Goal: Communication & Community: Answer question/provide support

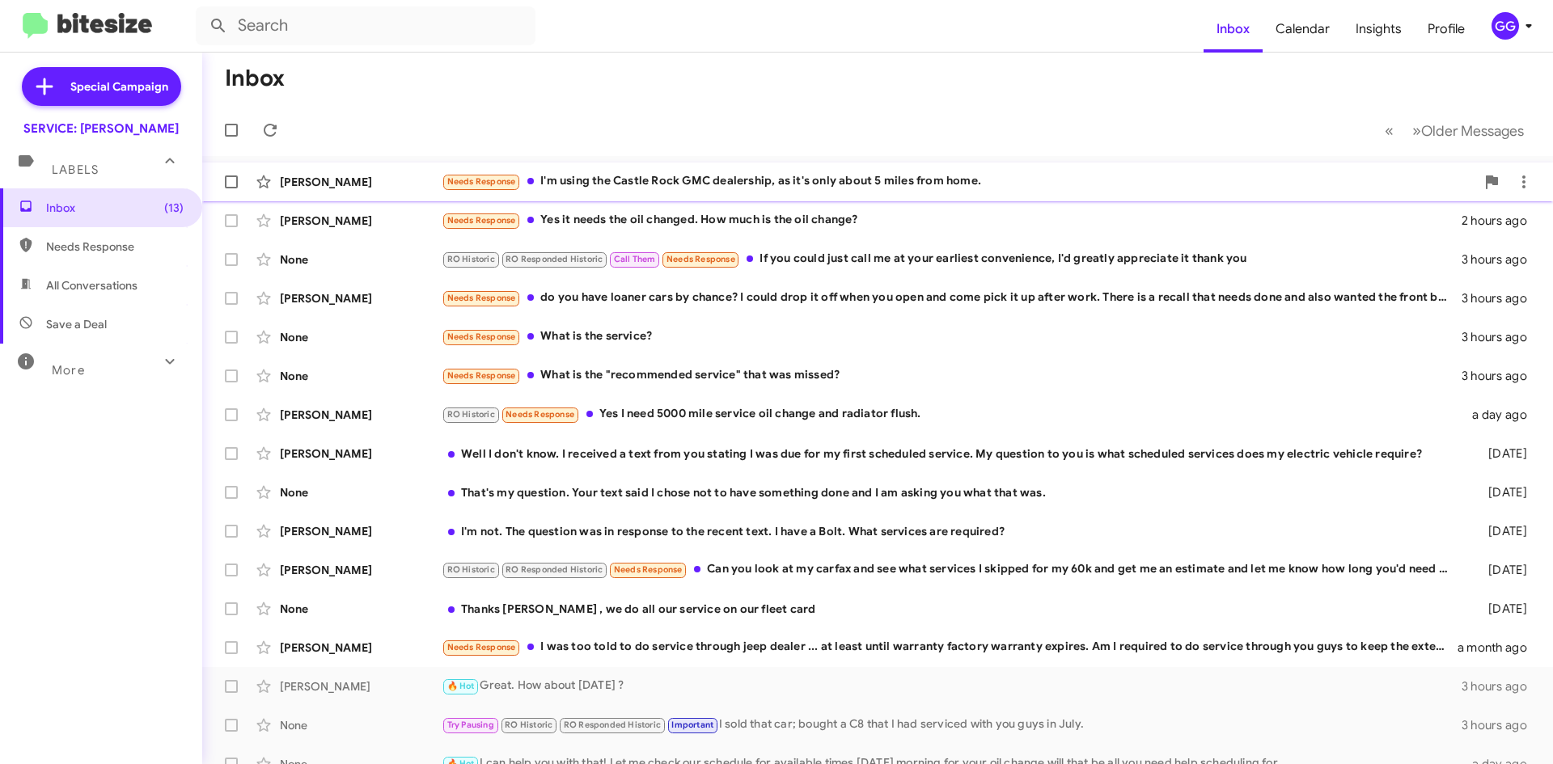
click at [877, 180] on div "Needs Response I'm using the Castle Rock GMC dealership, as it's only about 5 m…" at bounding box center [958, 181] width 1033 height 19
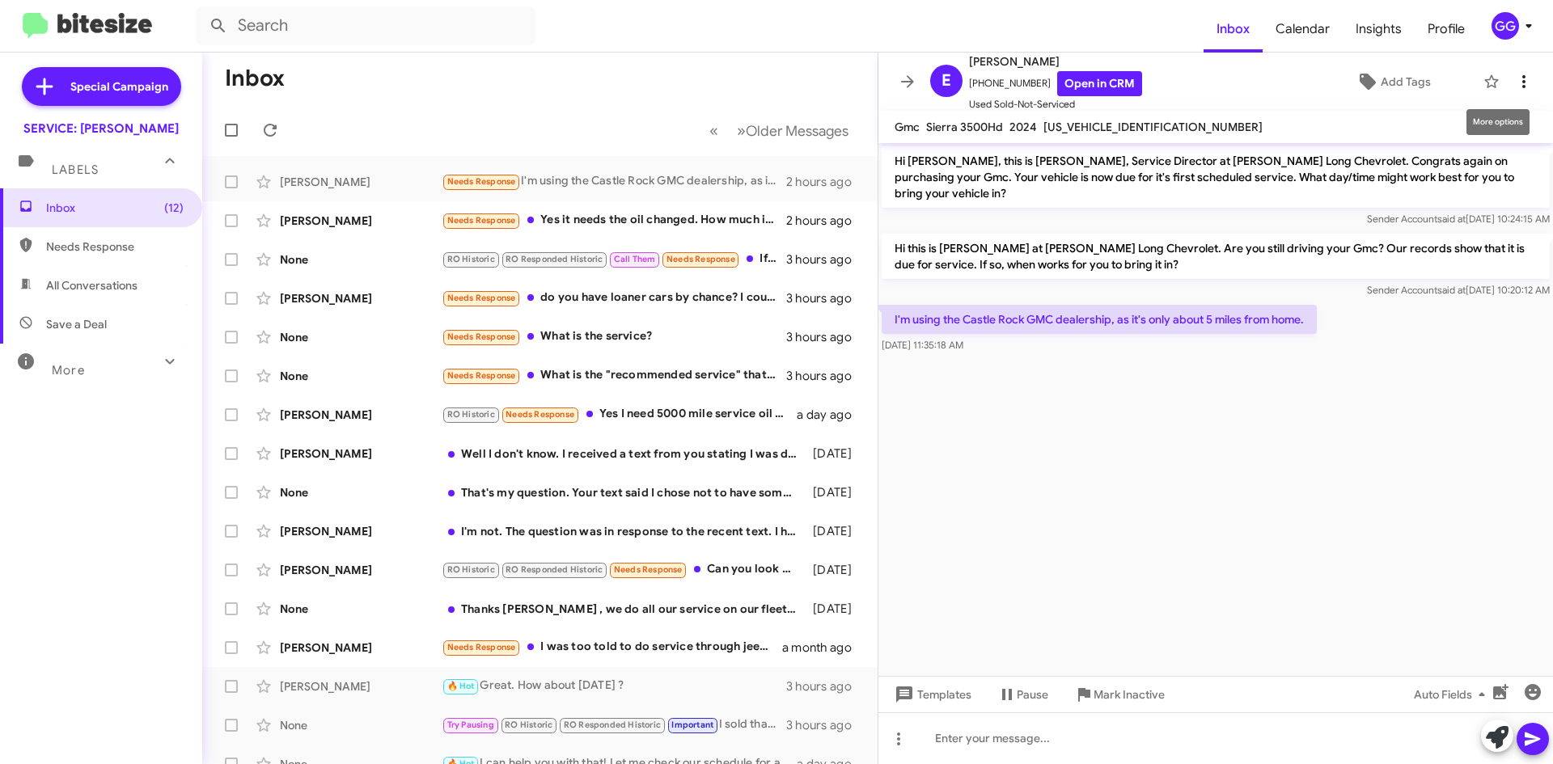
click at [1514, 79] on icon at bounding box center [1523, 81] width 19 height 19
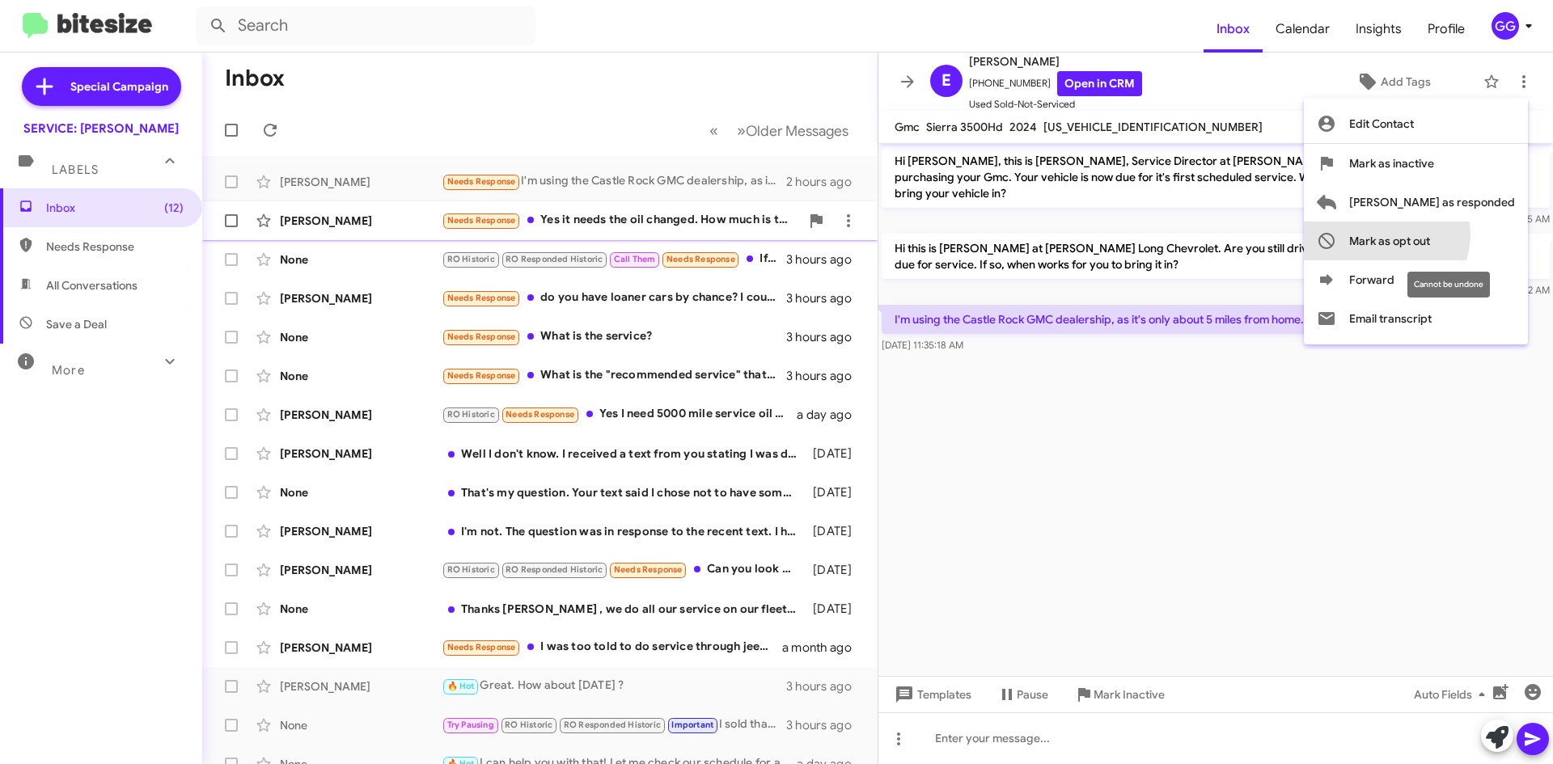
click at [1430, 234] on span "Mark as opt out" at bounding box center [1389, 241] width 81 height 39
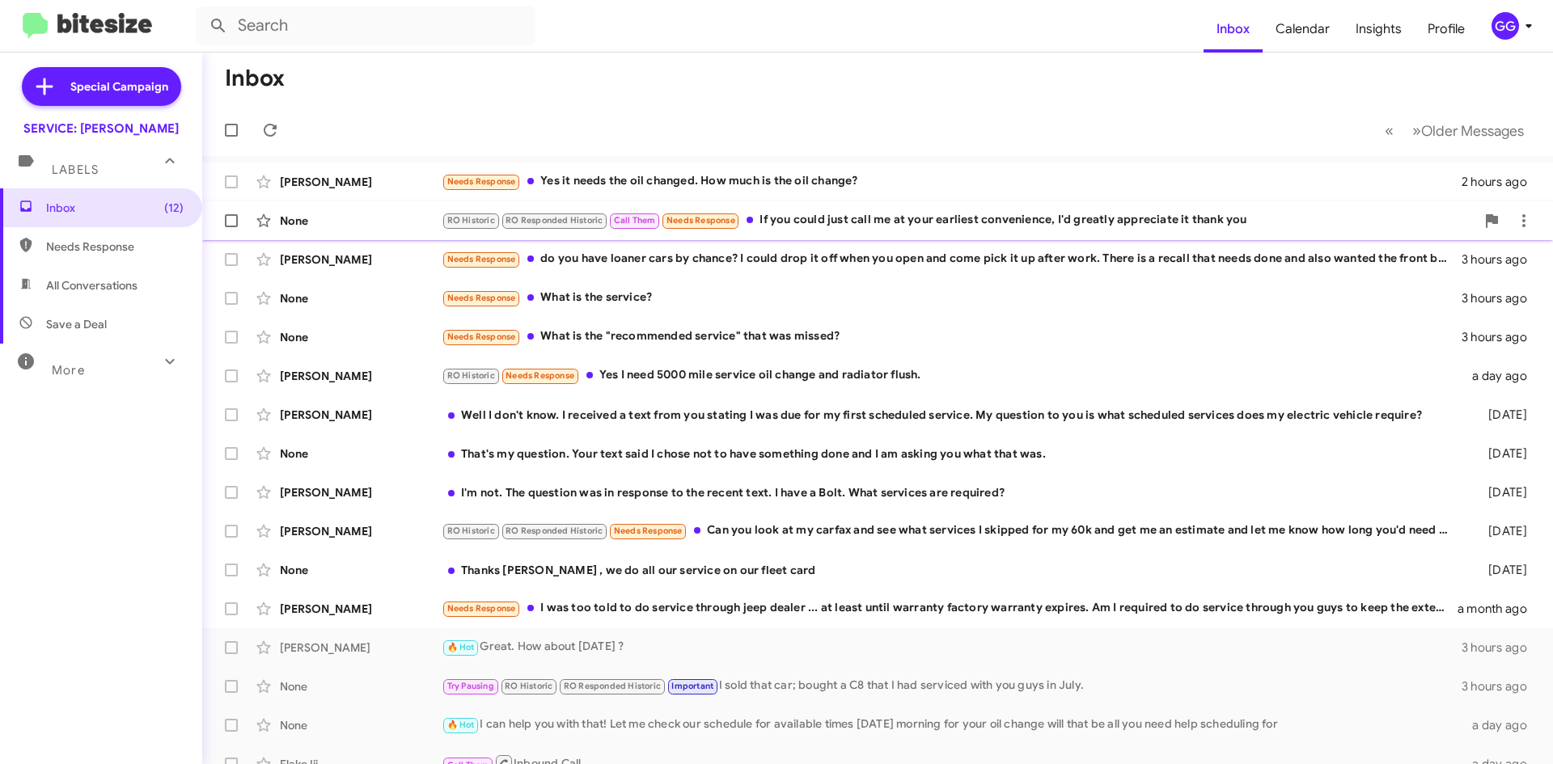
click at [1049, 224] on div "RO Historic RO Responded Historic Call Them Needs Response If you could just ca…" at bounding box center [958, 220] width 1033 height 19
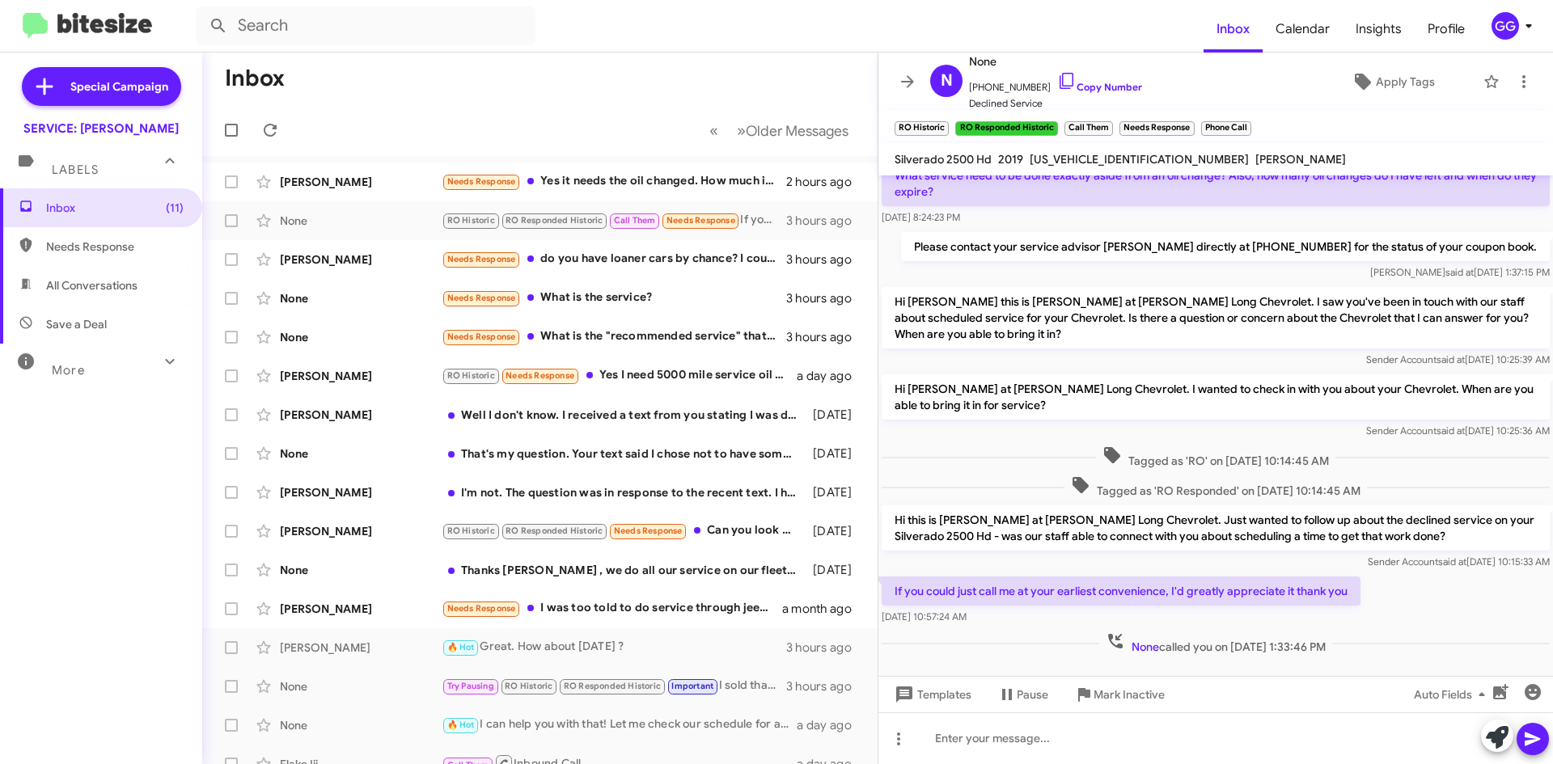
scroll to position [192, 0]
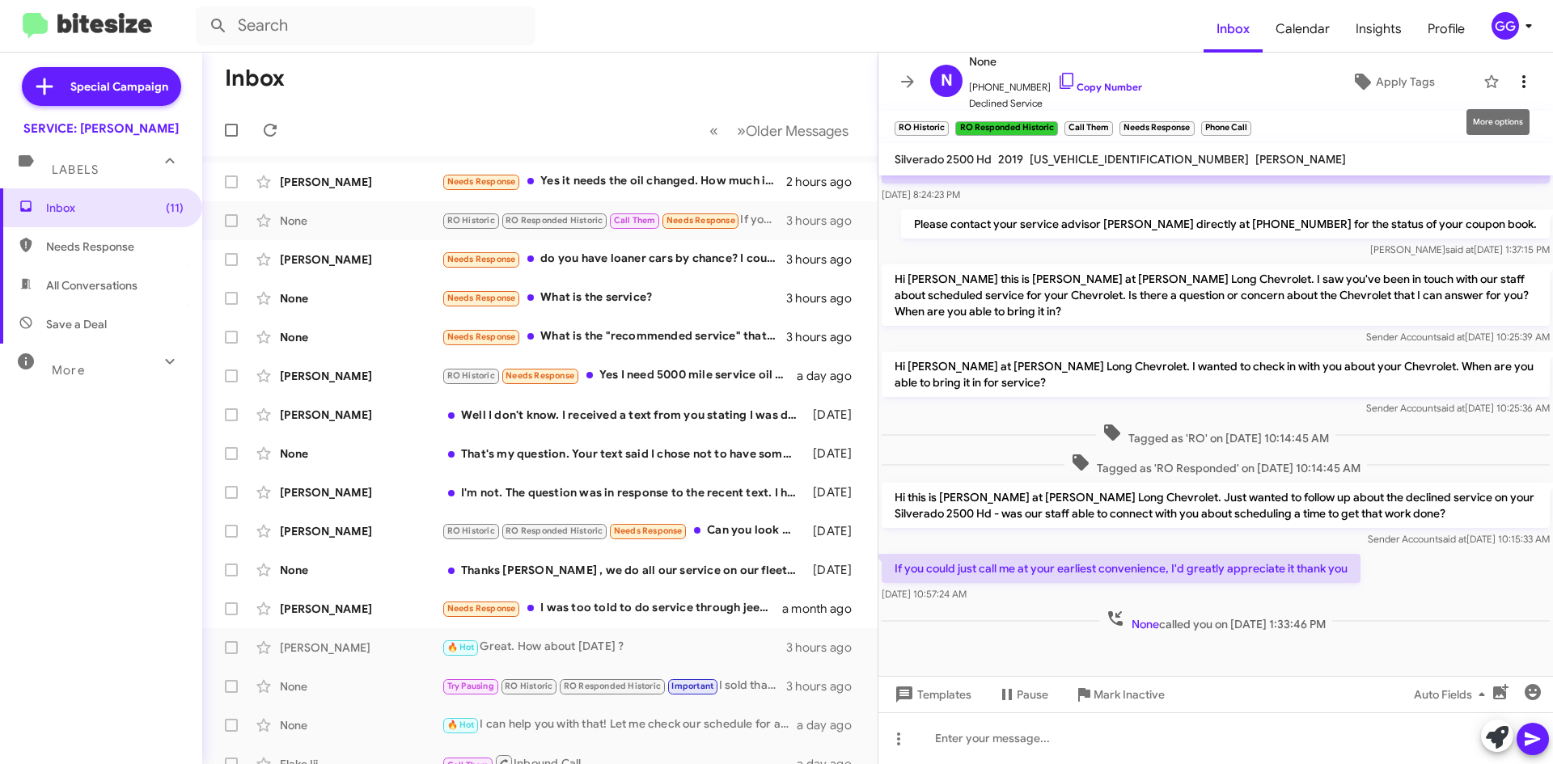
click at [1514, 83] on icon at bounding box center [1523, 81] width 19 height 19
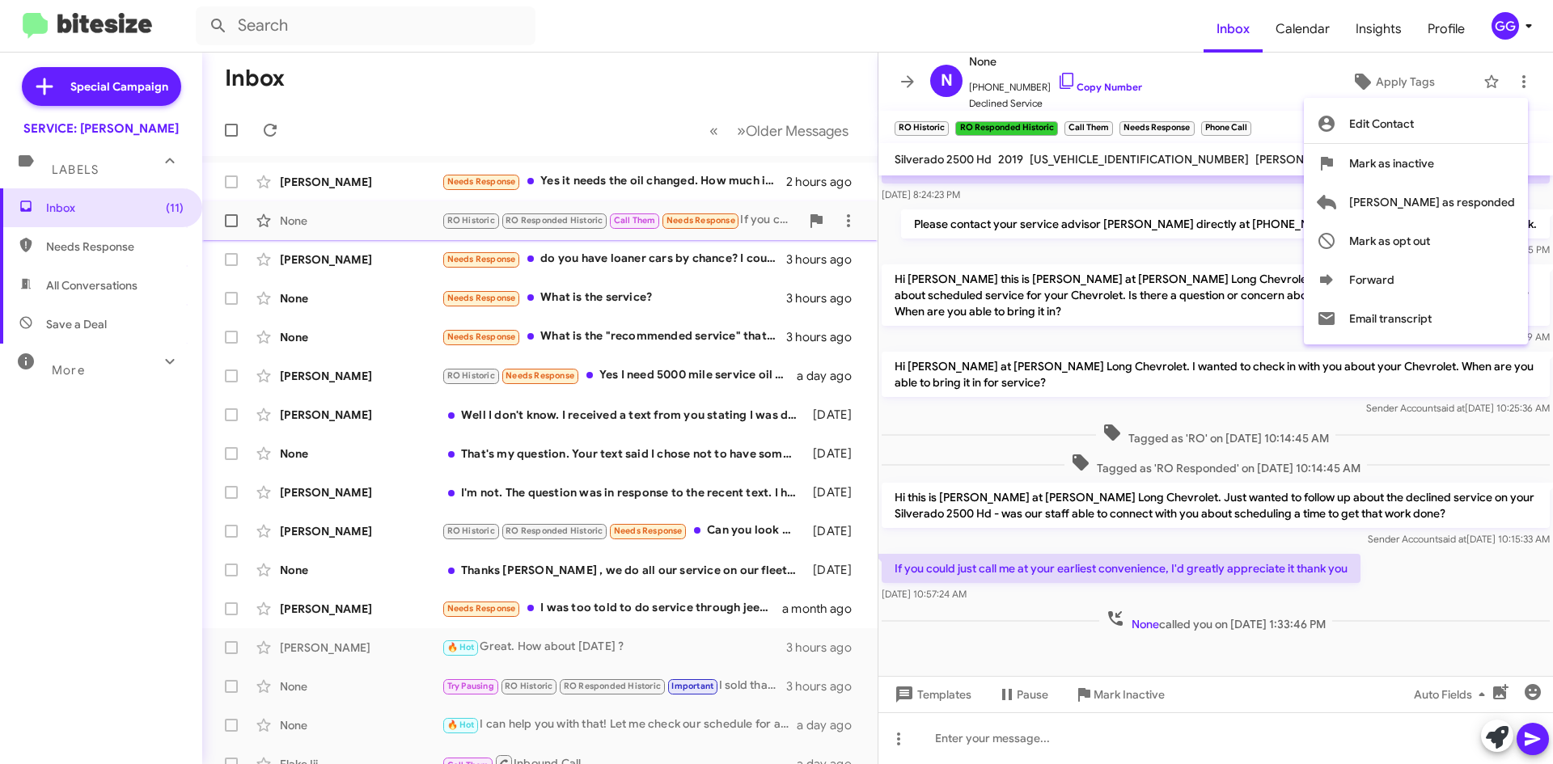
click at [1493, 205] on span "[PERSON_NAME] as responded" at bounding box center [1432, 202] width 166 height 39
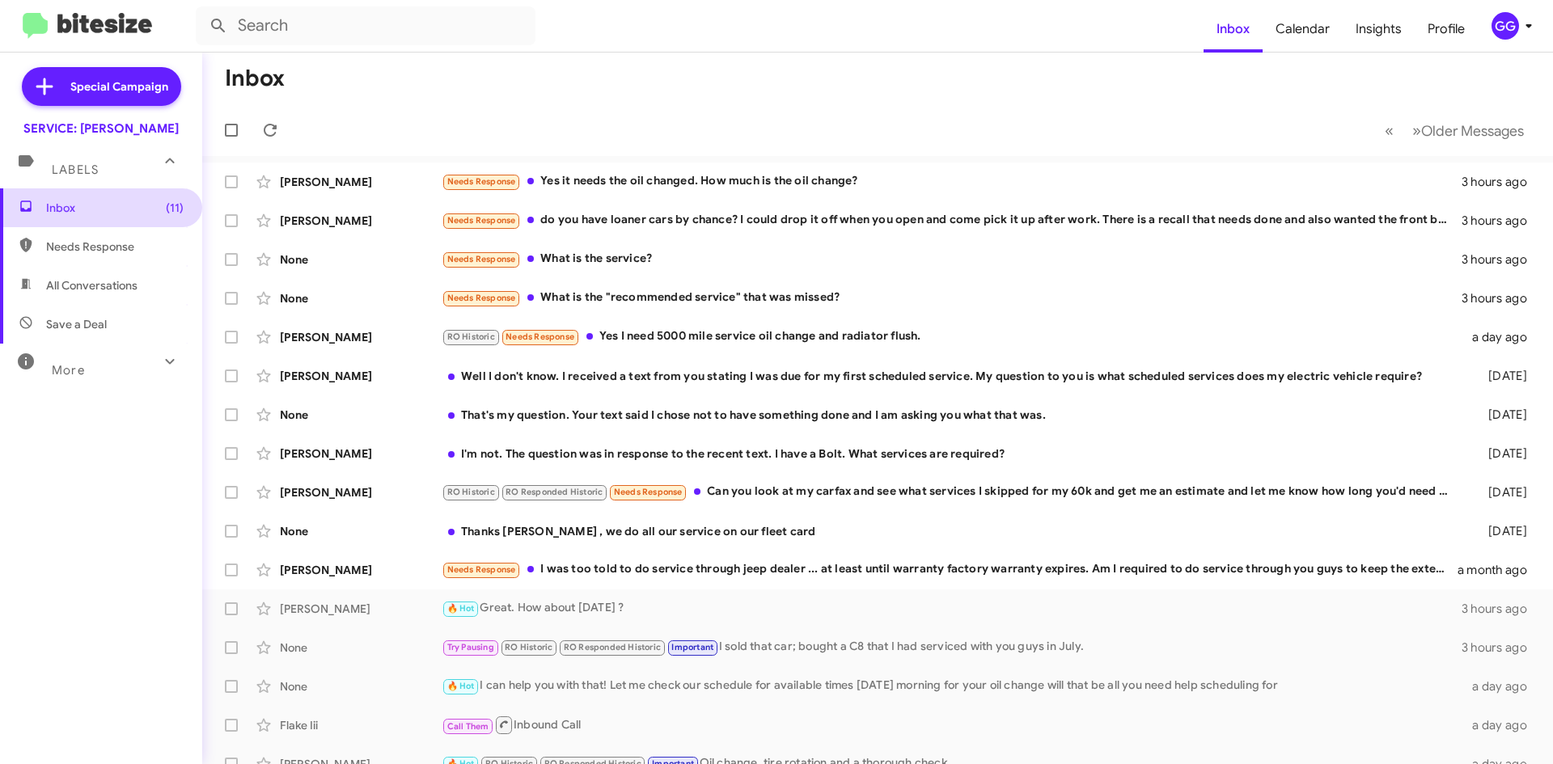
click at [95, 198] on span "Inbox (11)" at bounding box center [101, 207] width 202 height 39
click at [70, 243] on span "Needs Response" at bounding box center [114, 247] width 137 height 16
type input "in:needs-response"
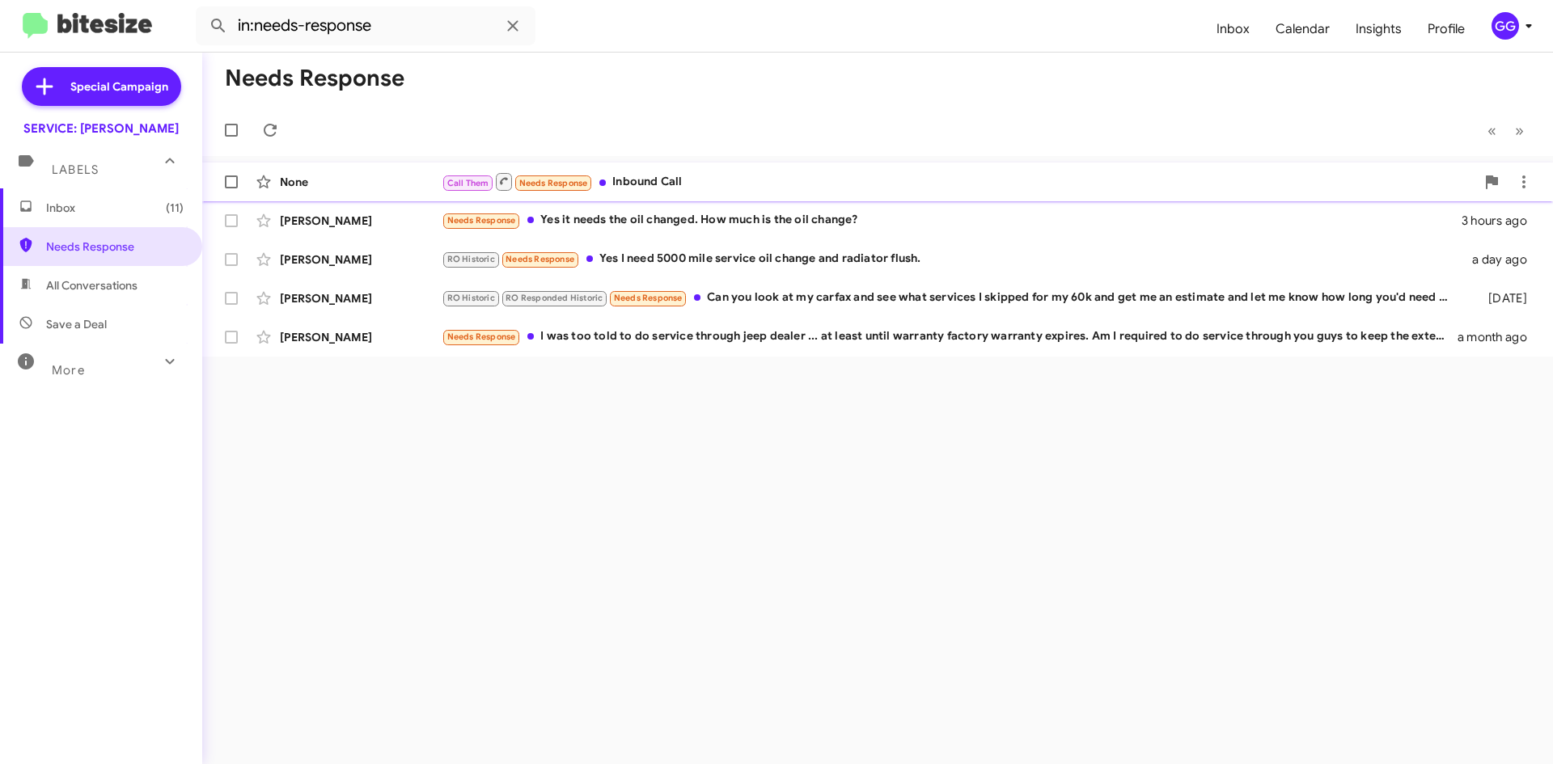
click at [809, 167] on div "None Call Them Needs Response Inbound Call 2 hours ago" at bounding box center [877, 182] width 1325 height 32
